Goal: Task Accomplishment & Management: Complete application form

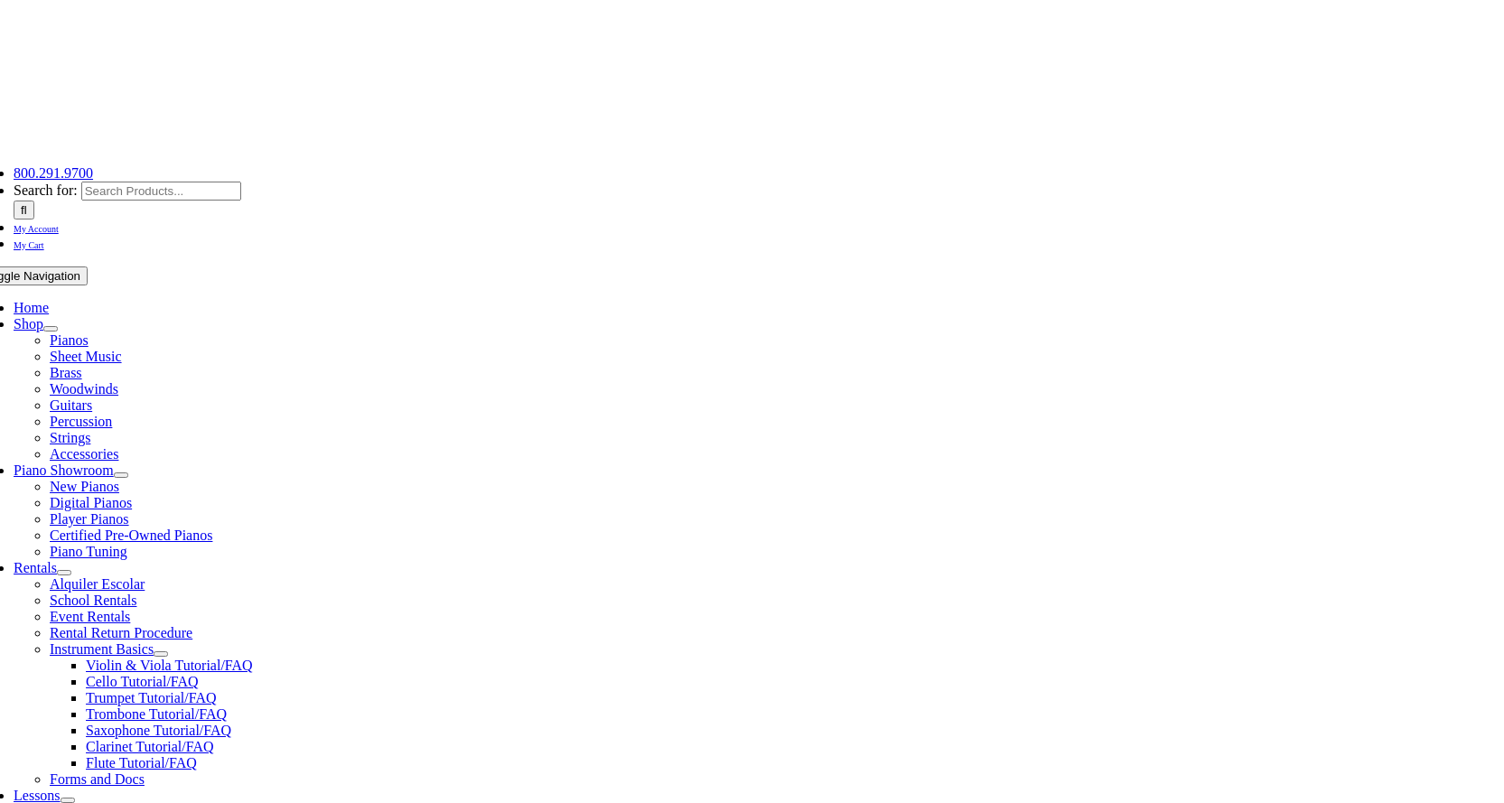
scroll to position [181, 0]
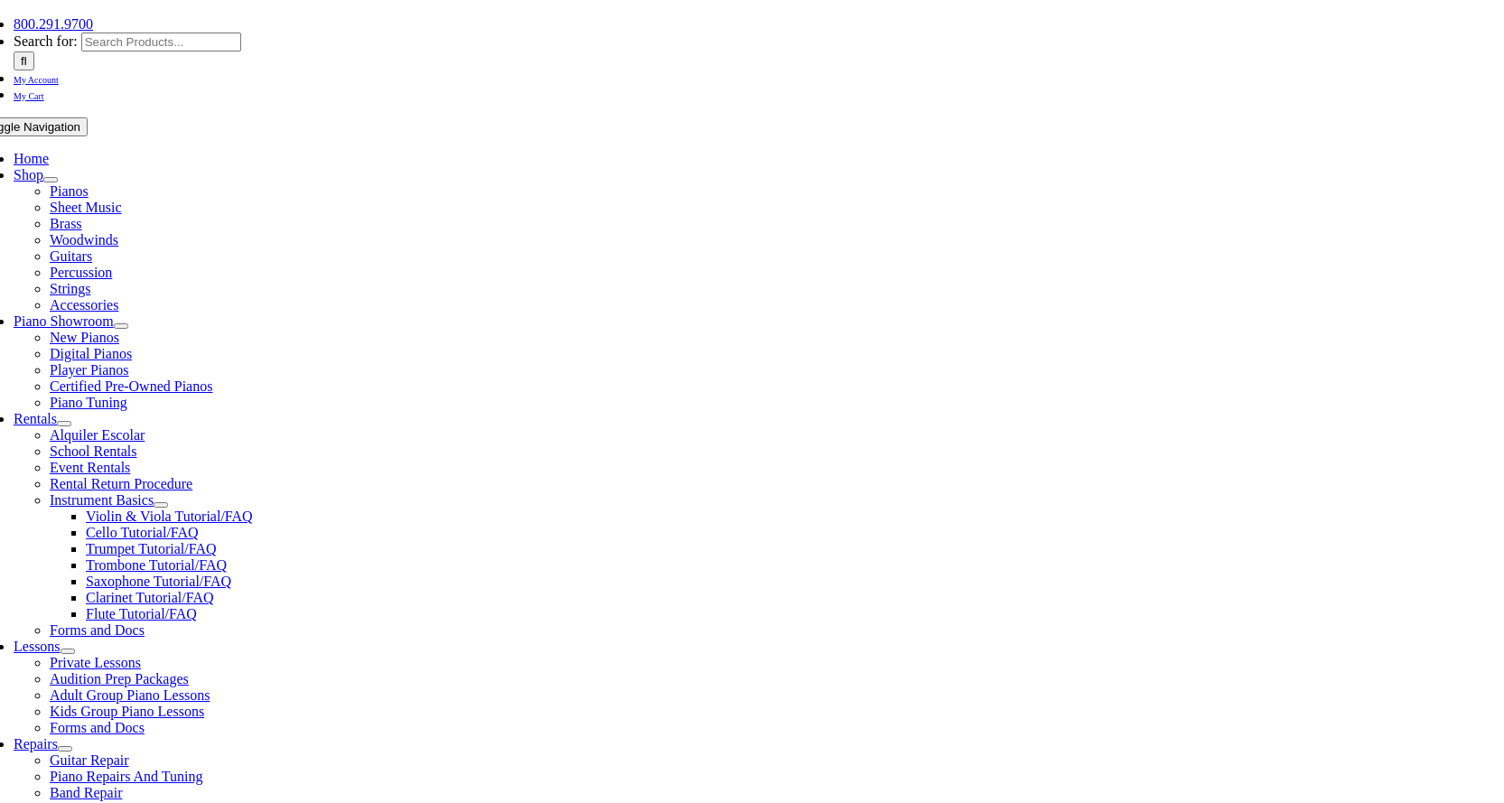
scroll to position [271, 0]
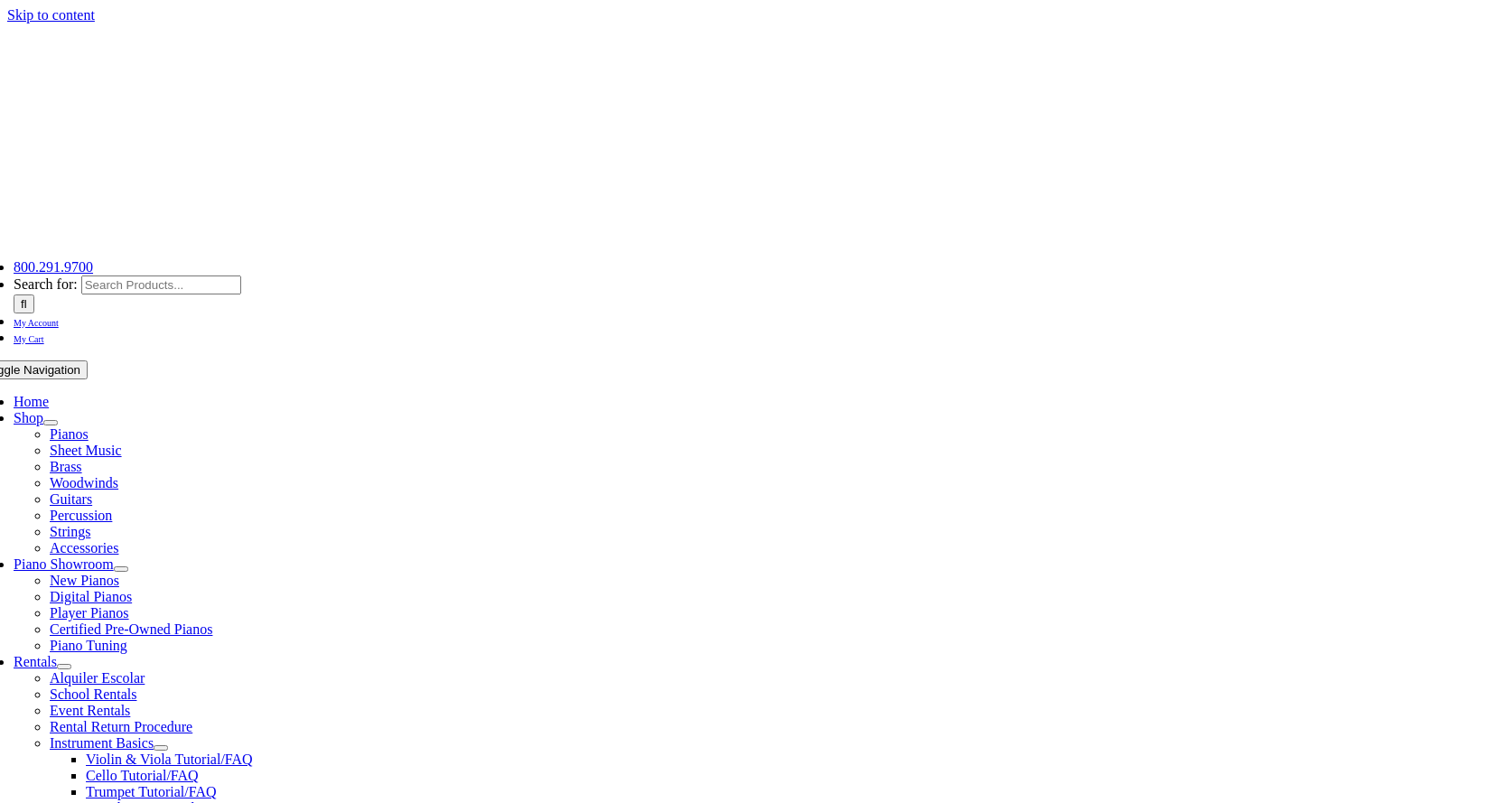
scroll to position [271, 0]
